Goal: Task Accomplishment & Management: Manage account settings

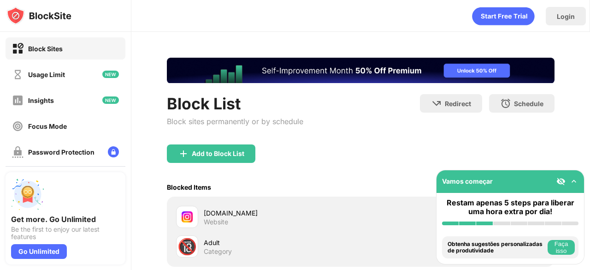
scroll to position [100, 0]
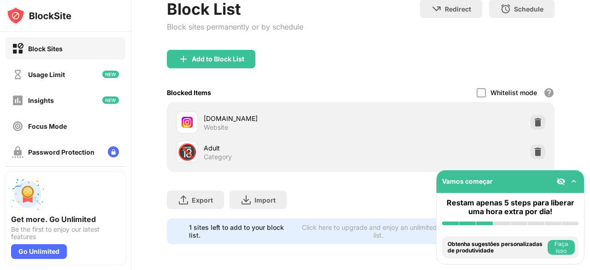
click at [530, 127] on div "[DOMAIN_NAME] Website" at bounding box center [360, 121] width 376 height 29
click at [533, 117] on img at bounding box center [537, 121] width 9 height 9
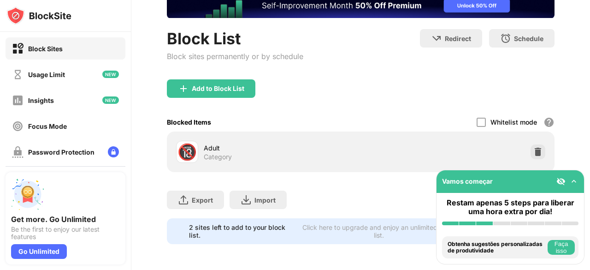
scroll to position [71, 0]
